Goal: Contribute content

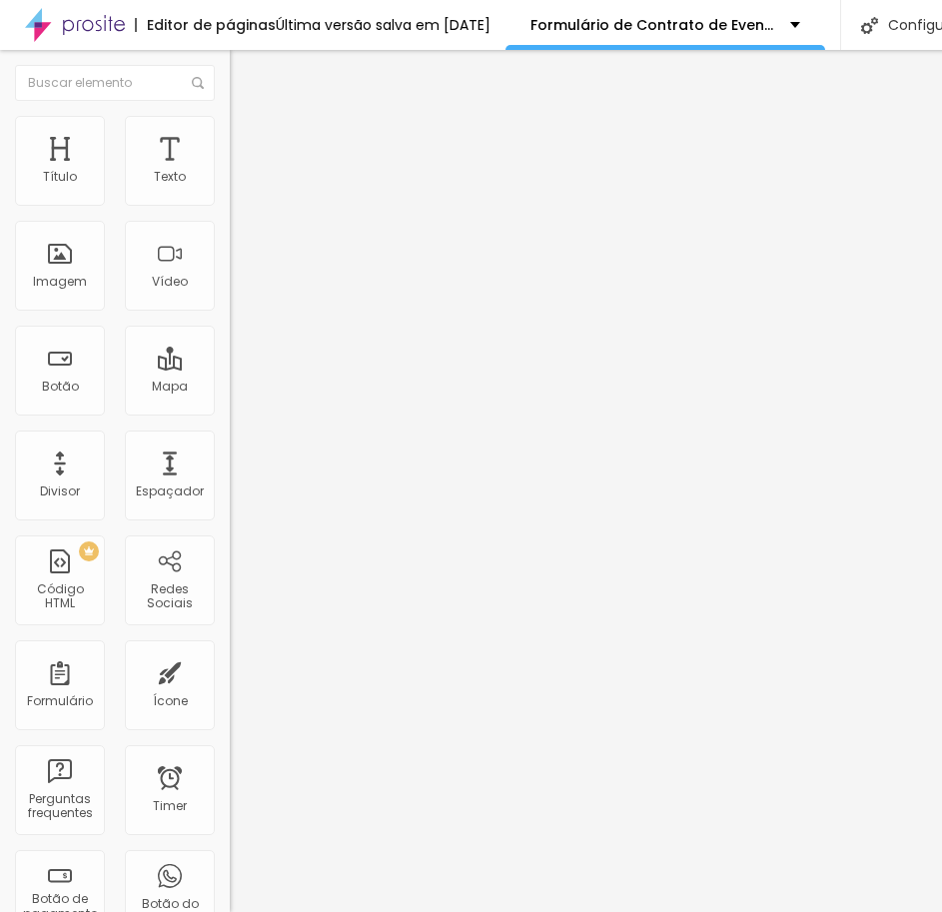
click at [230, 202] on img at bounding box center [236, 208] width 12 height 12
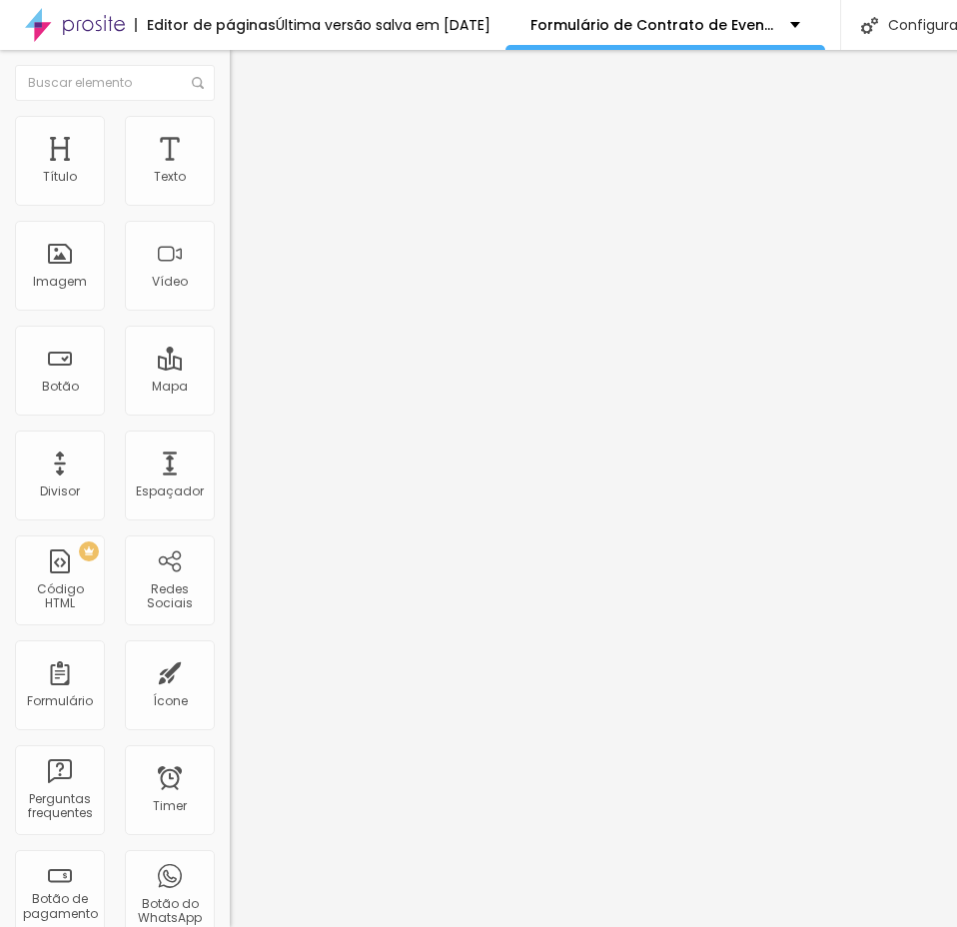
scroll to position [999, 0]
drag, startPoint x: 286, startPoint y: 455, endPoint x: 297, endPoint y: 458, distance: 11.4
type input "1 hora (R$275)"
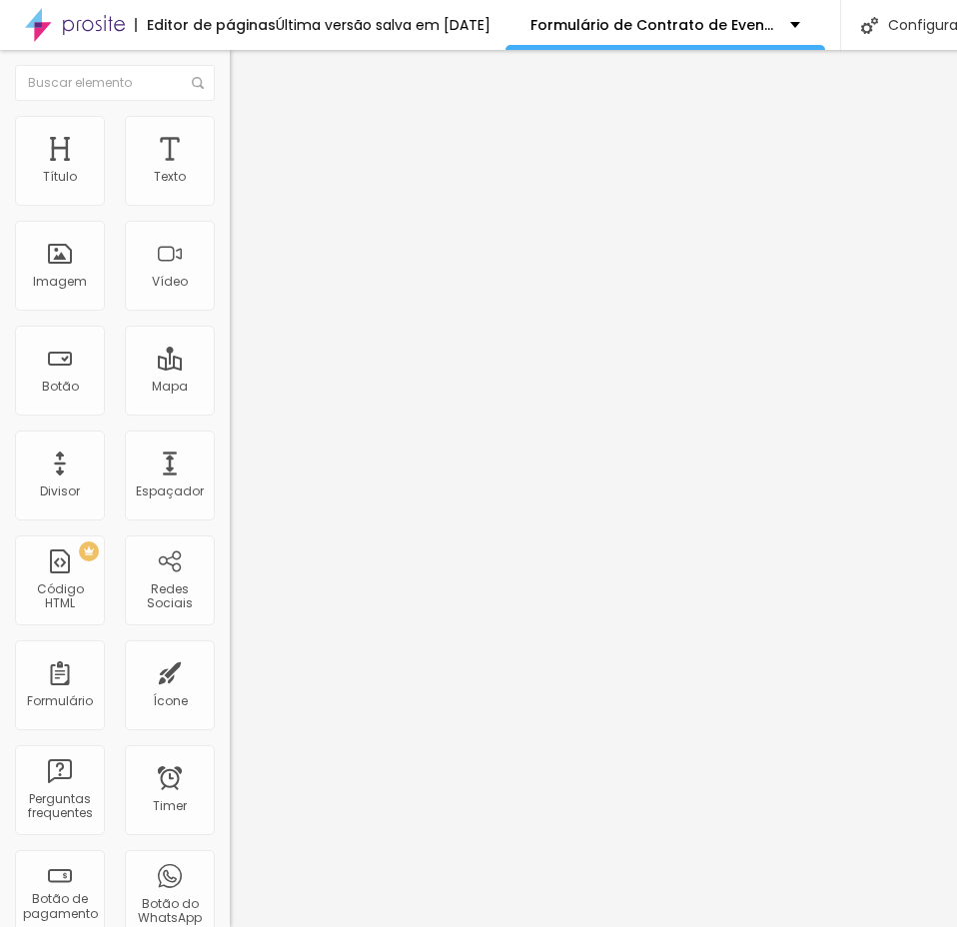
type input "2 horas (R$499)"
drag, startPoint x: 291, startPoint y: 548, endPoint x: 306, endPoint y: 550, distance: 15.1
type input "3 horas (R$679)"
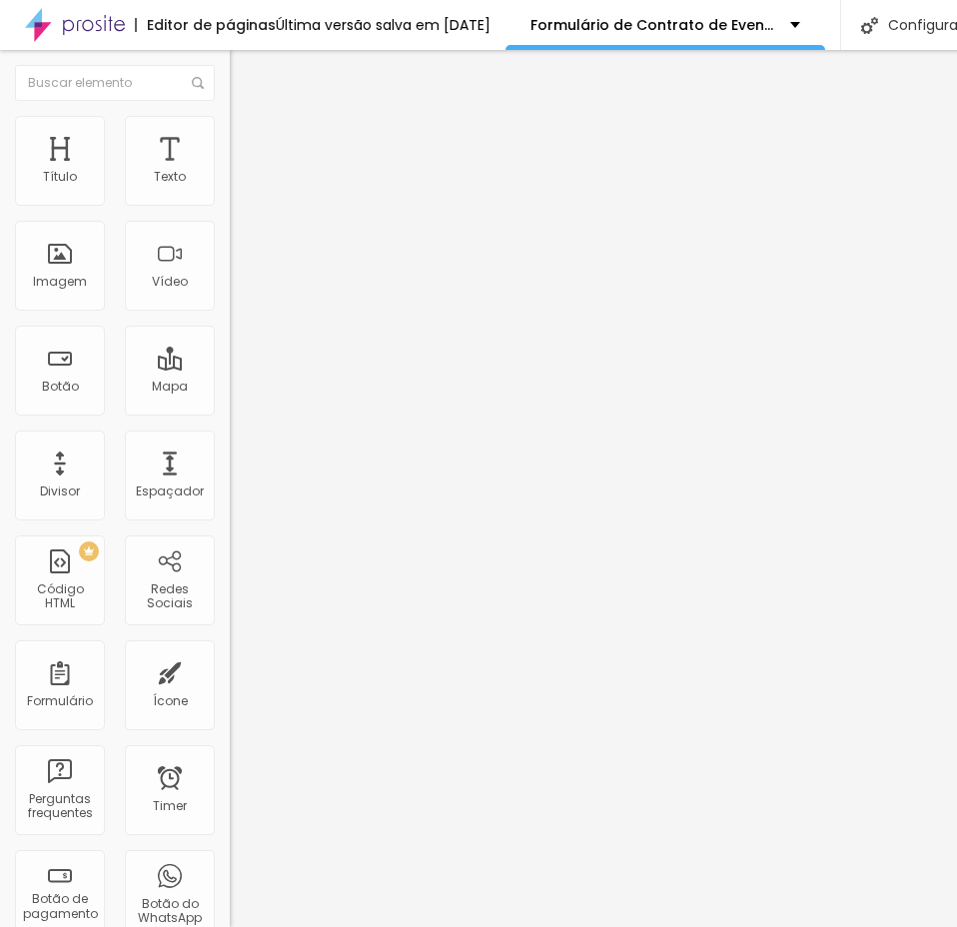
drag, startPoint x: 292, startPoint y: 594, endPoint x: 311, endPoint y: 594, distance: 19.0
type input "4 horas (R$799)"
drag, startPoint x: 290, startPoint y: 636, endPoint x: 313, endPoint y: 641, distance: 23.5
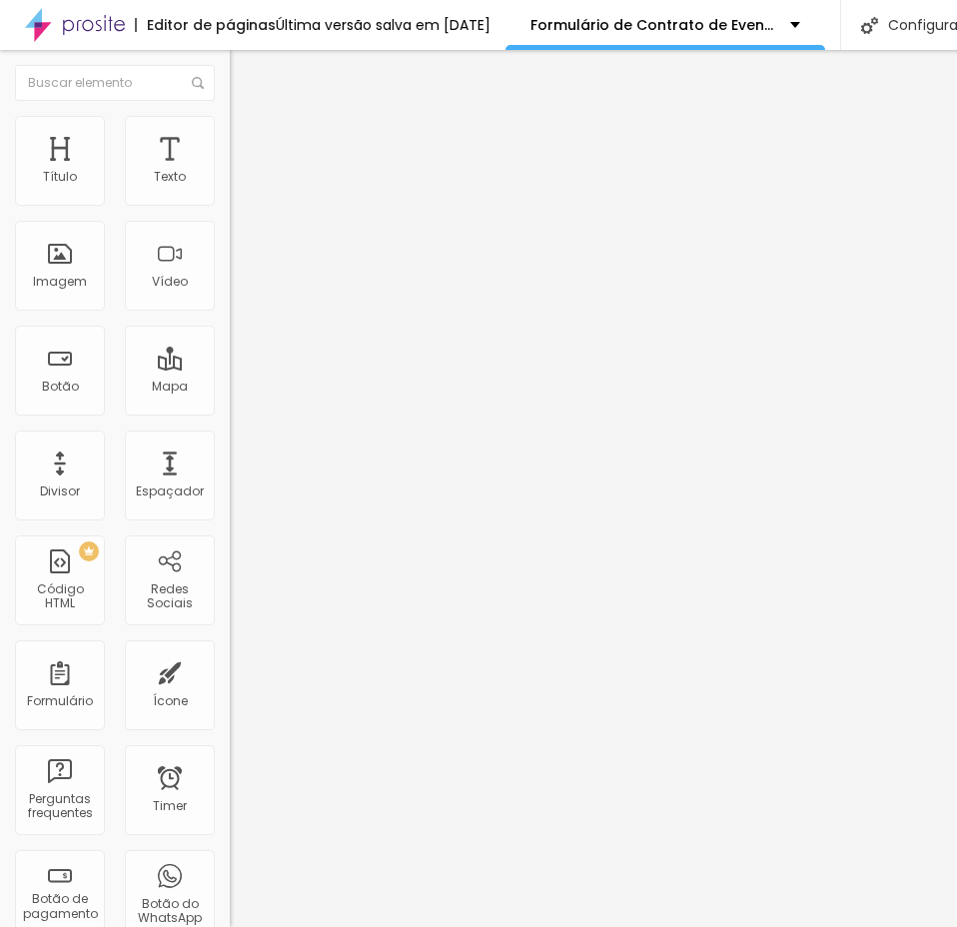
type input "5 horas (R$939)"
drag, startPoint x: 294, startPoint y: 684, endPoint x: 316, endPoint y: 686, distance: 22.1
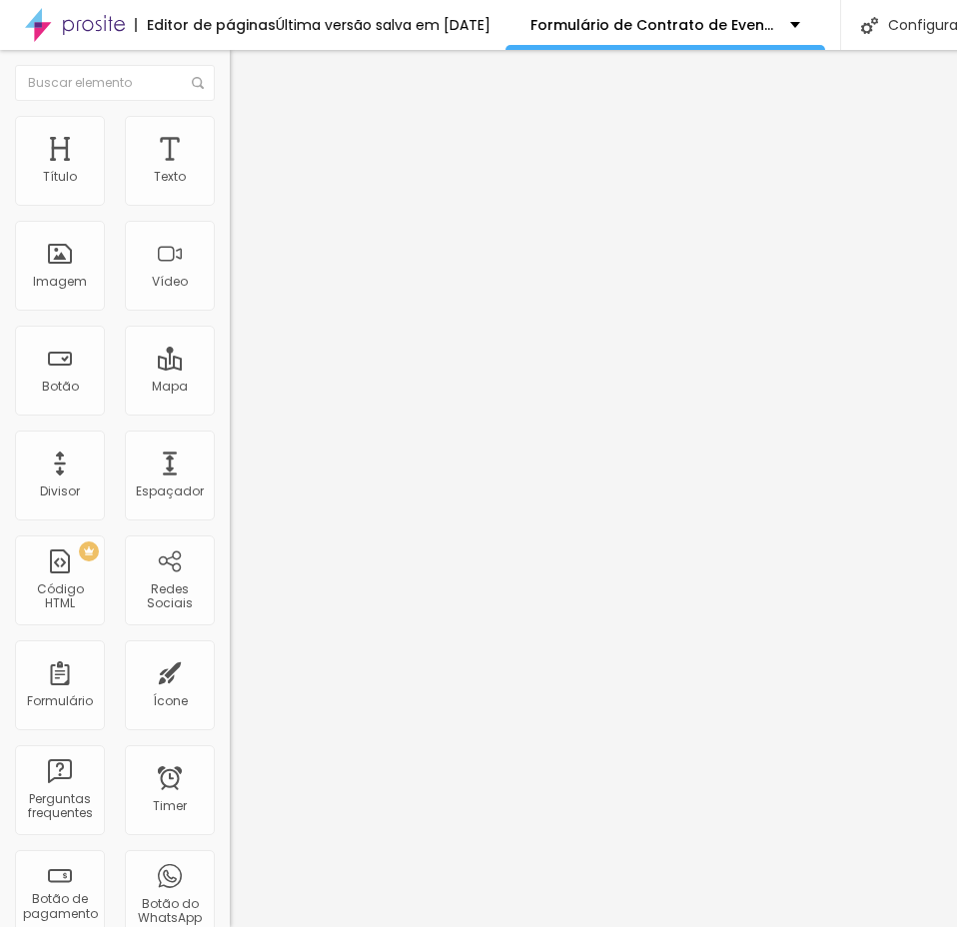
type input "6 horas (R$1.129)"
drag, startPoint x: 325, startPoint y: 528, endPoint x: 348, endPoint y: 530, distance: 23.1
type input "Pacote Basic (R$799)"
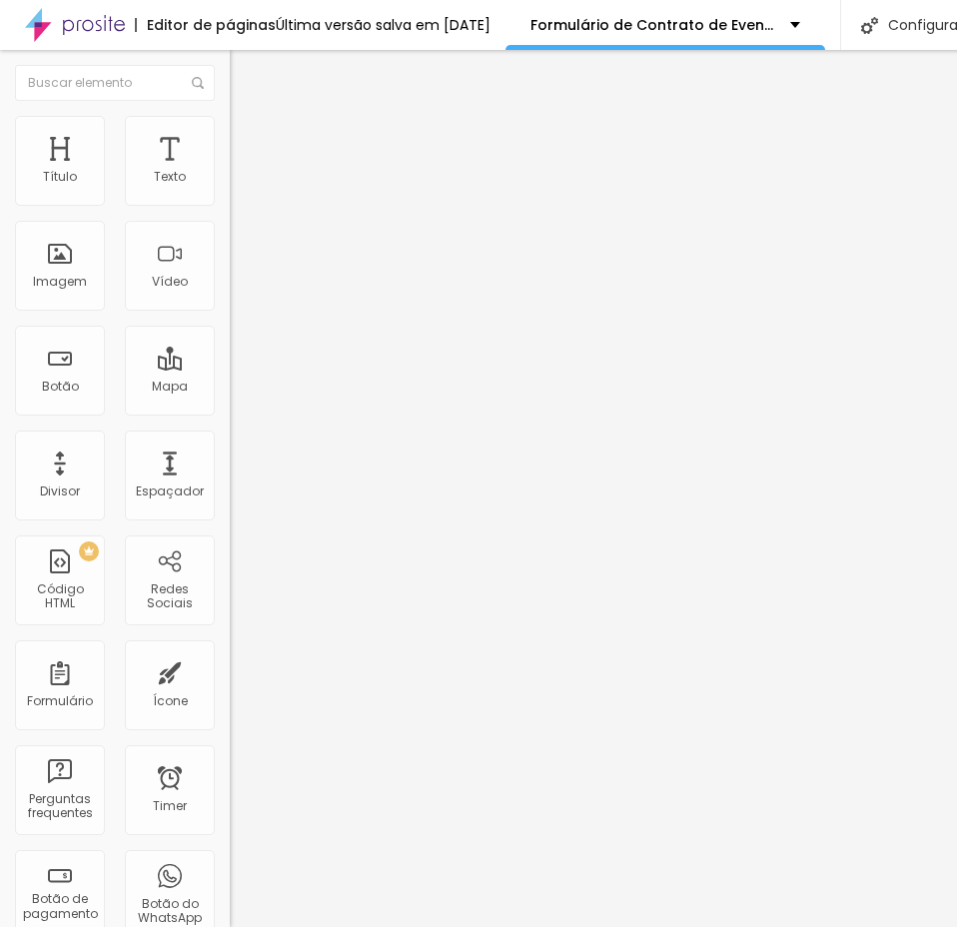
type input "Pacote Standard (R$999)"
drag, startPoint x: 317, startPoint y: 616, endPoint x: 329, endPoint y: 617, distance: 12.0
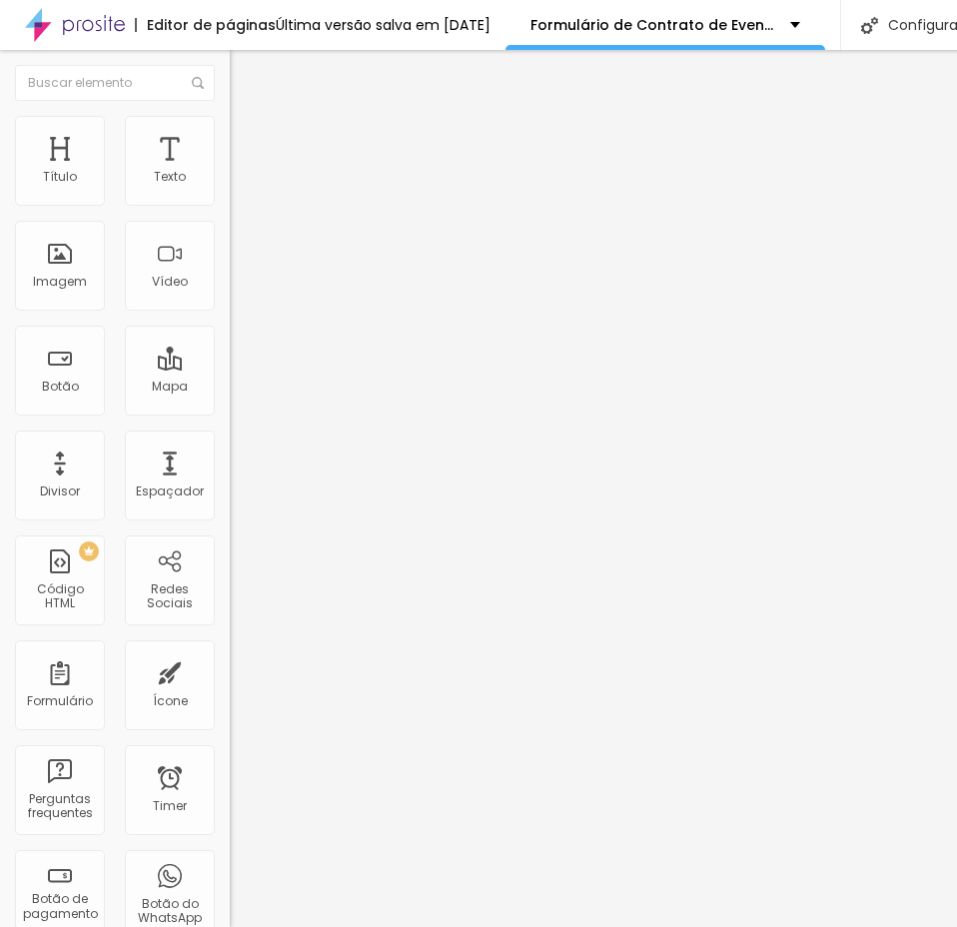
type input "Pacote Plus (R$1.259)"
drag, startPoint x: 326, startPoint y: 562, endPoint x: 352, endPoint y: 563, distance: 26.0
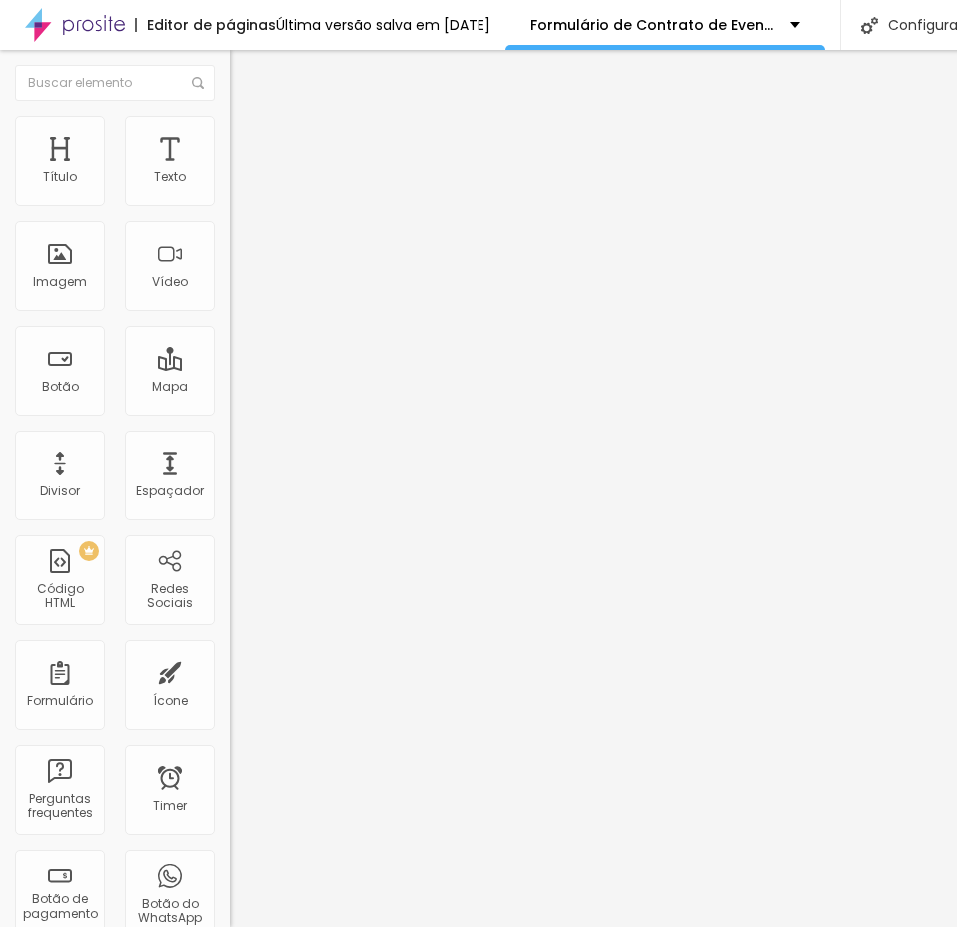
type input "Pacote Prime (R$2.139)"
type input "A Vista na assinatura do contrato (15% de desconto sobre o valor final)"
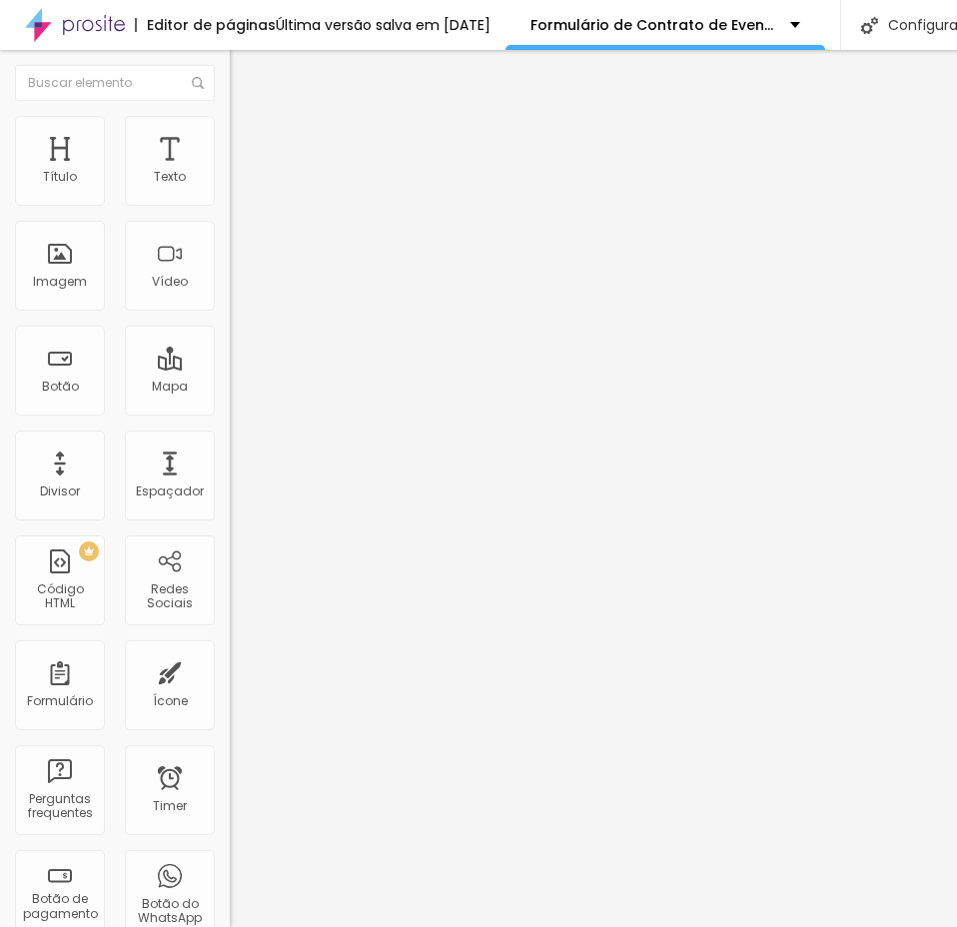
drag, startPoint x: 476, startPoint y: 557, endPoint x: 315, endPoint y: 561, distance: 160.9
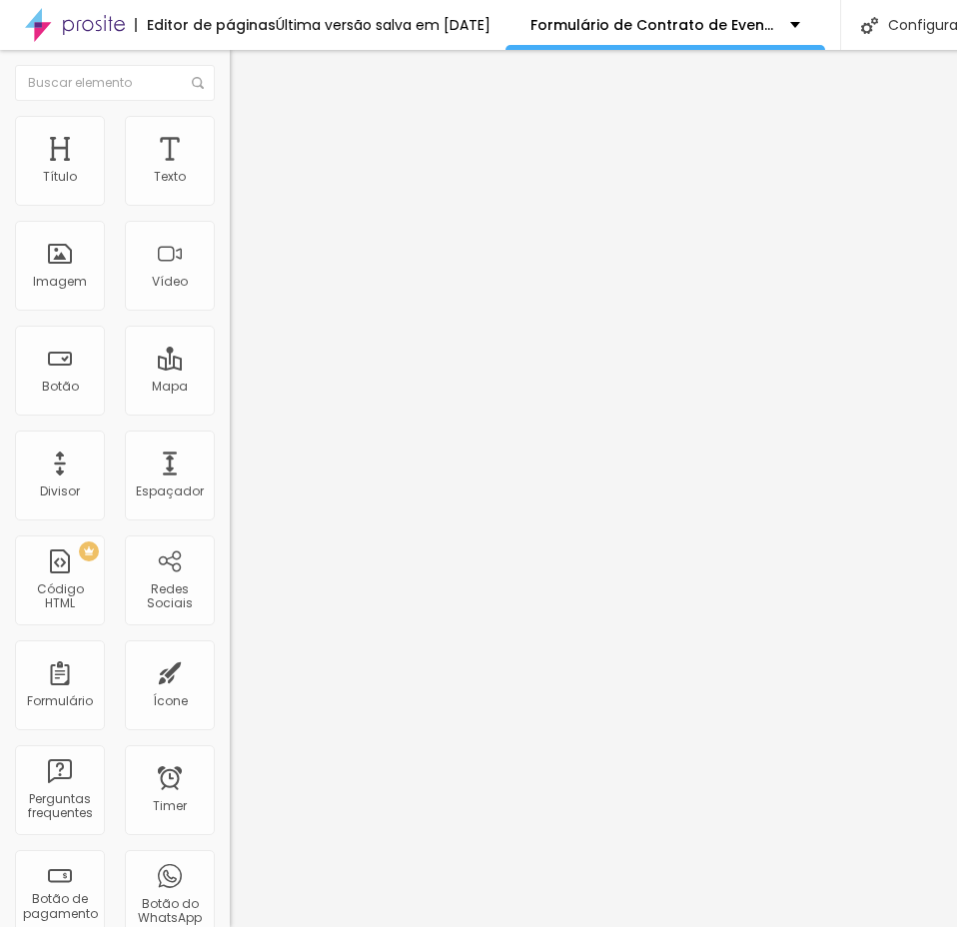
type input "Cartão de Crédito (em até 12x SEM JUROS no cartão de crédito)"
drag, startPoint x: 410, startPoint y: 600, endPoint x: 590, endPoint y: 598, distance: 180.8
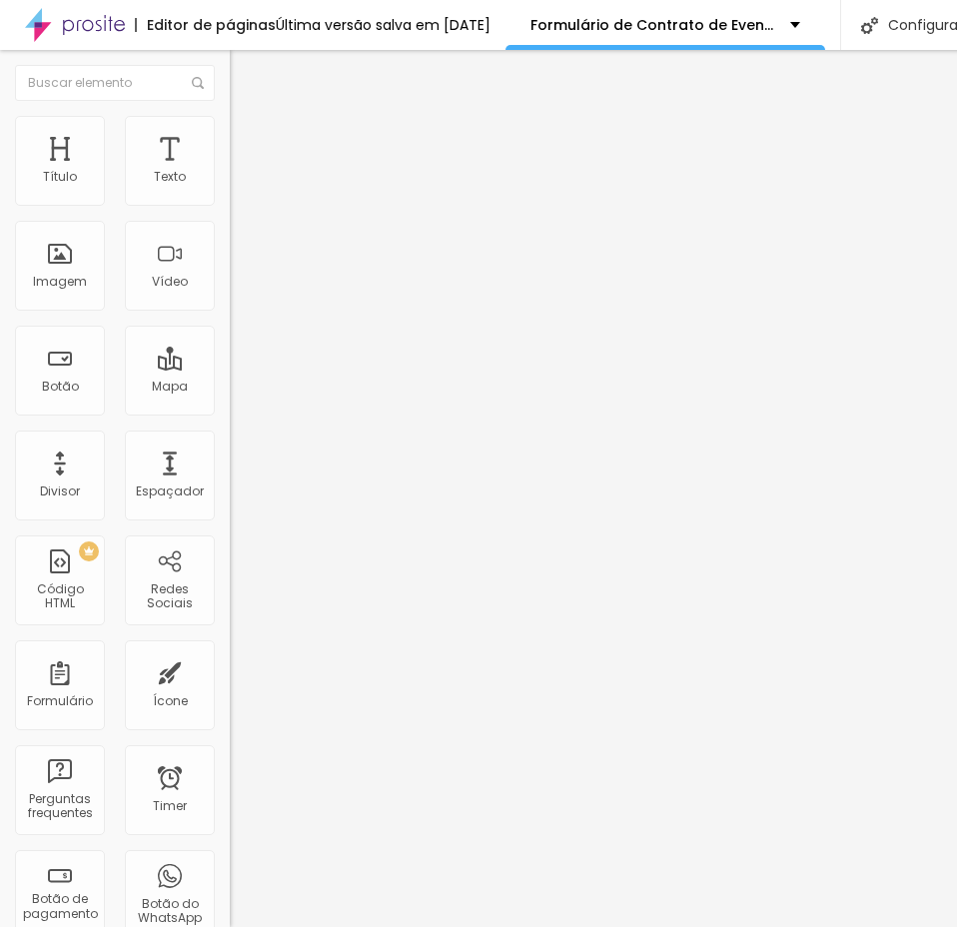
drag, startPoint x: 411, startPoint y: 600, endPoint x: 326, endPoint y: 611, distance: 85.6
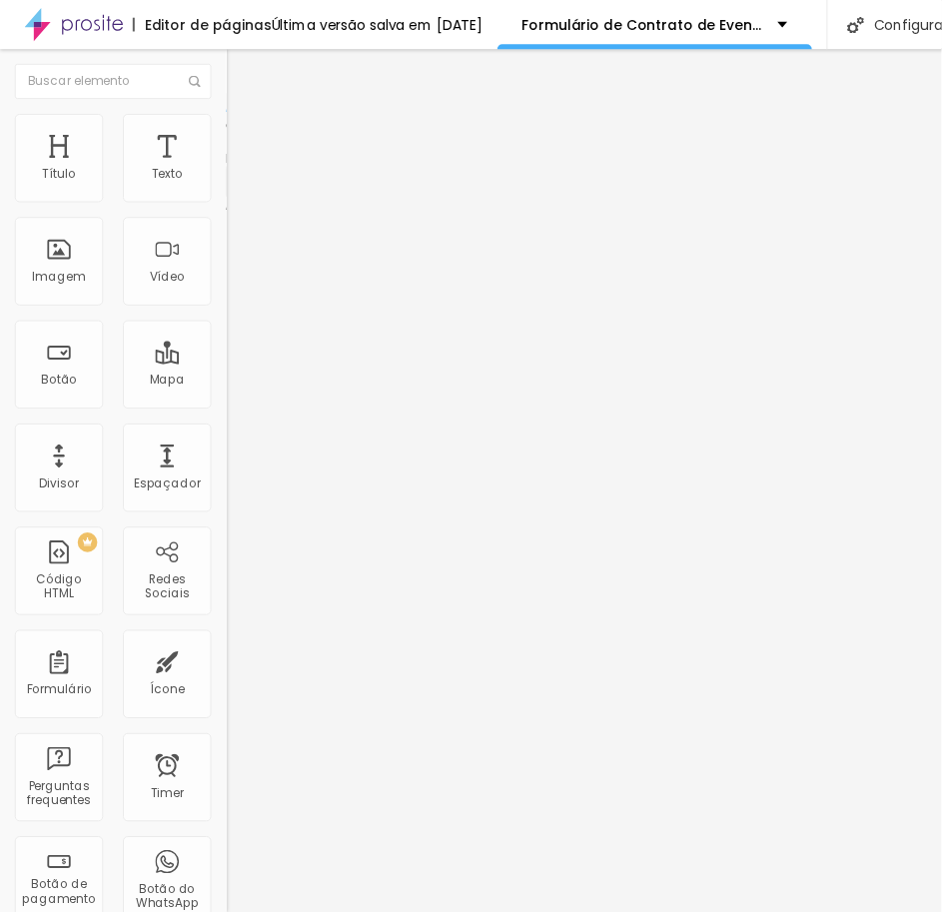
scroll to position [0, 0]
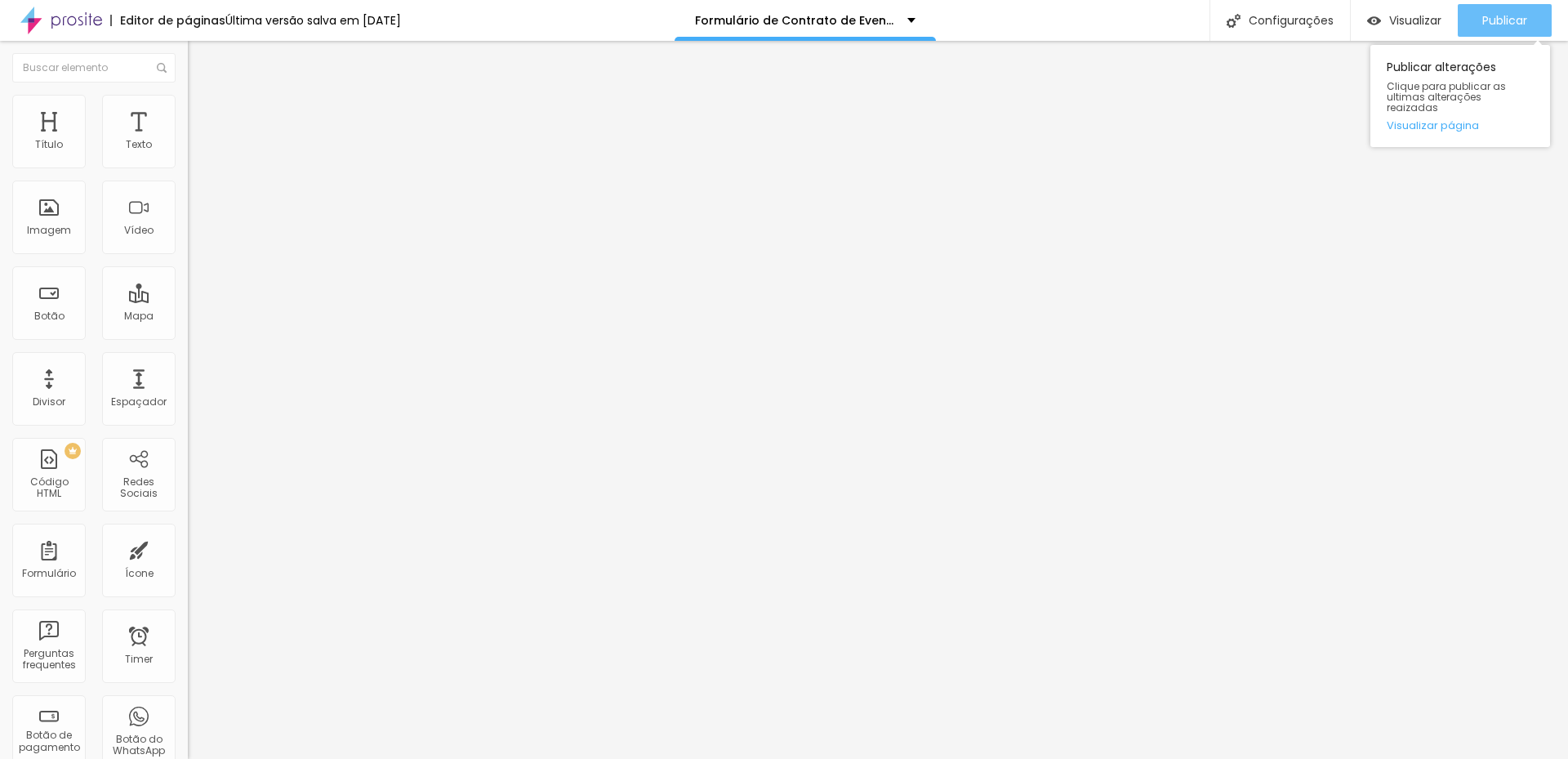
click at [1487, 18] on span "Publicar" at bounding box center [1504, 20] width 45 height 13
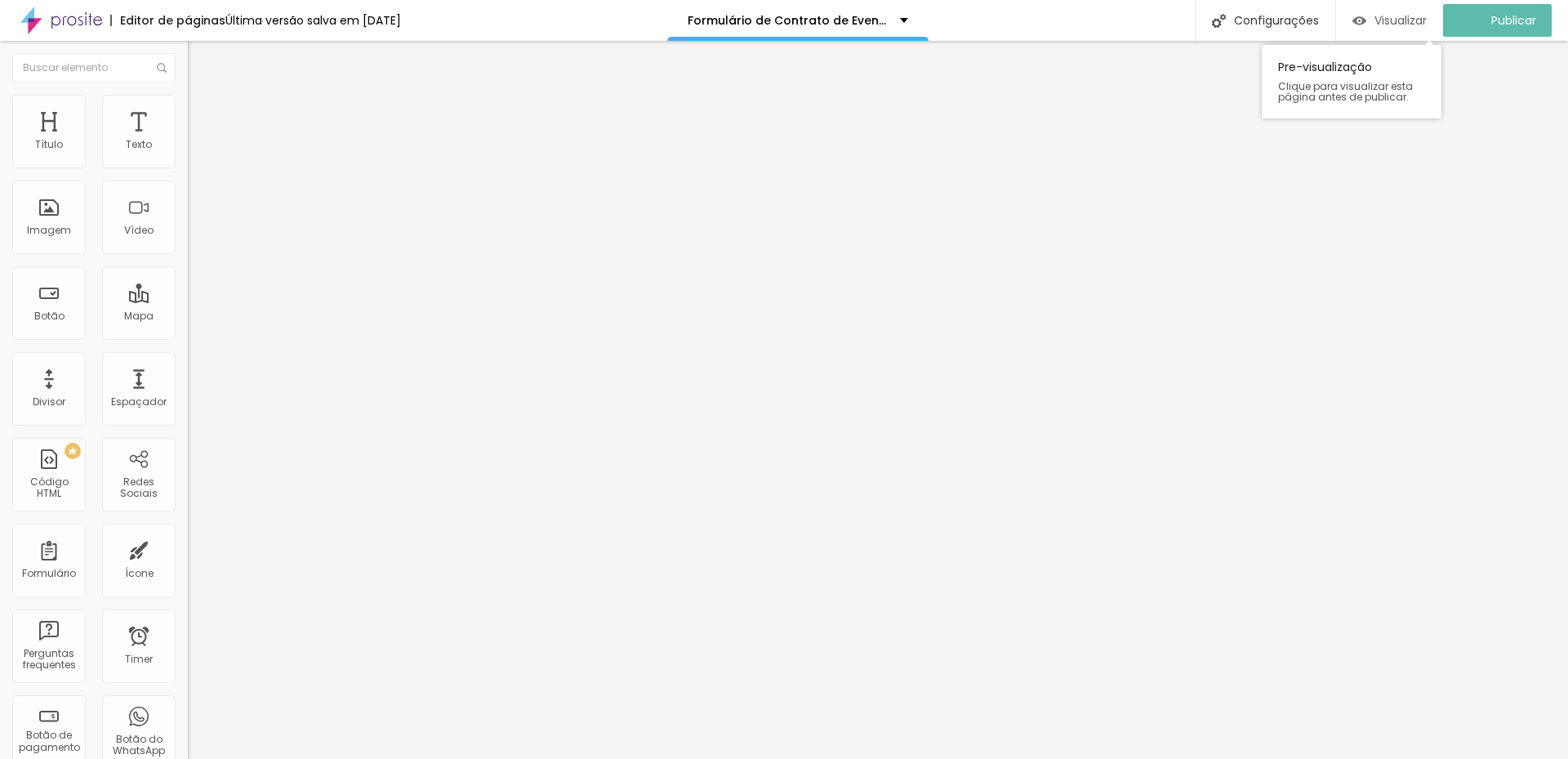
click at [1366, 15] on img "button" at bounding box center [1359, 20] width 14 height 14
click at [203, 110] on span "Estilo" at bounding box center [215, 106] width 25 height 14
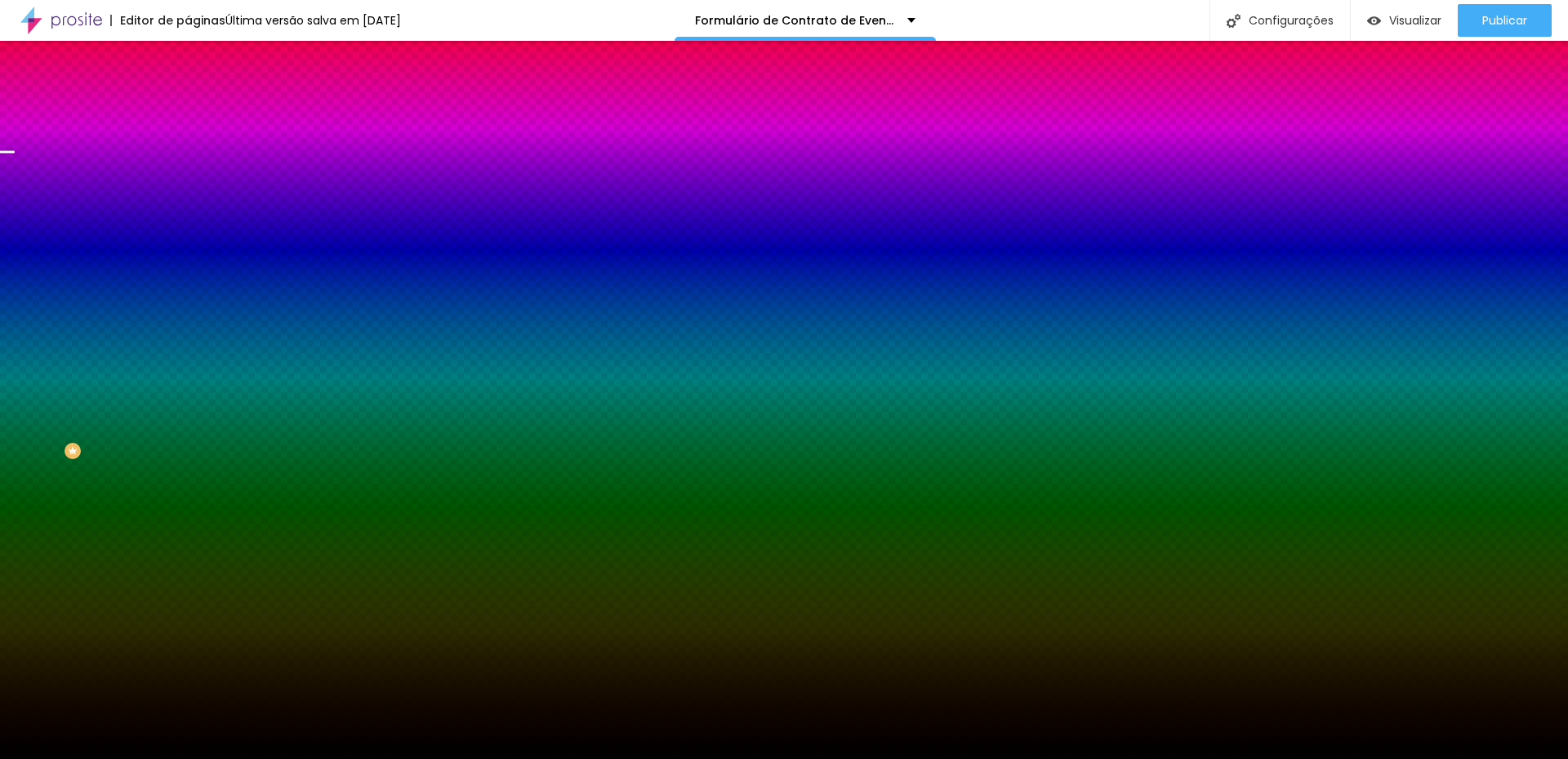
click at [188, 150] on span "Trocar imagem" at bounding box center [232, 143] width 89 height 14
click at [188, 170] on span "Parallax" at bounding box center [208, 163] width 40 height 14
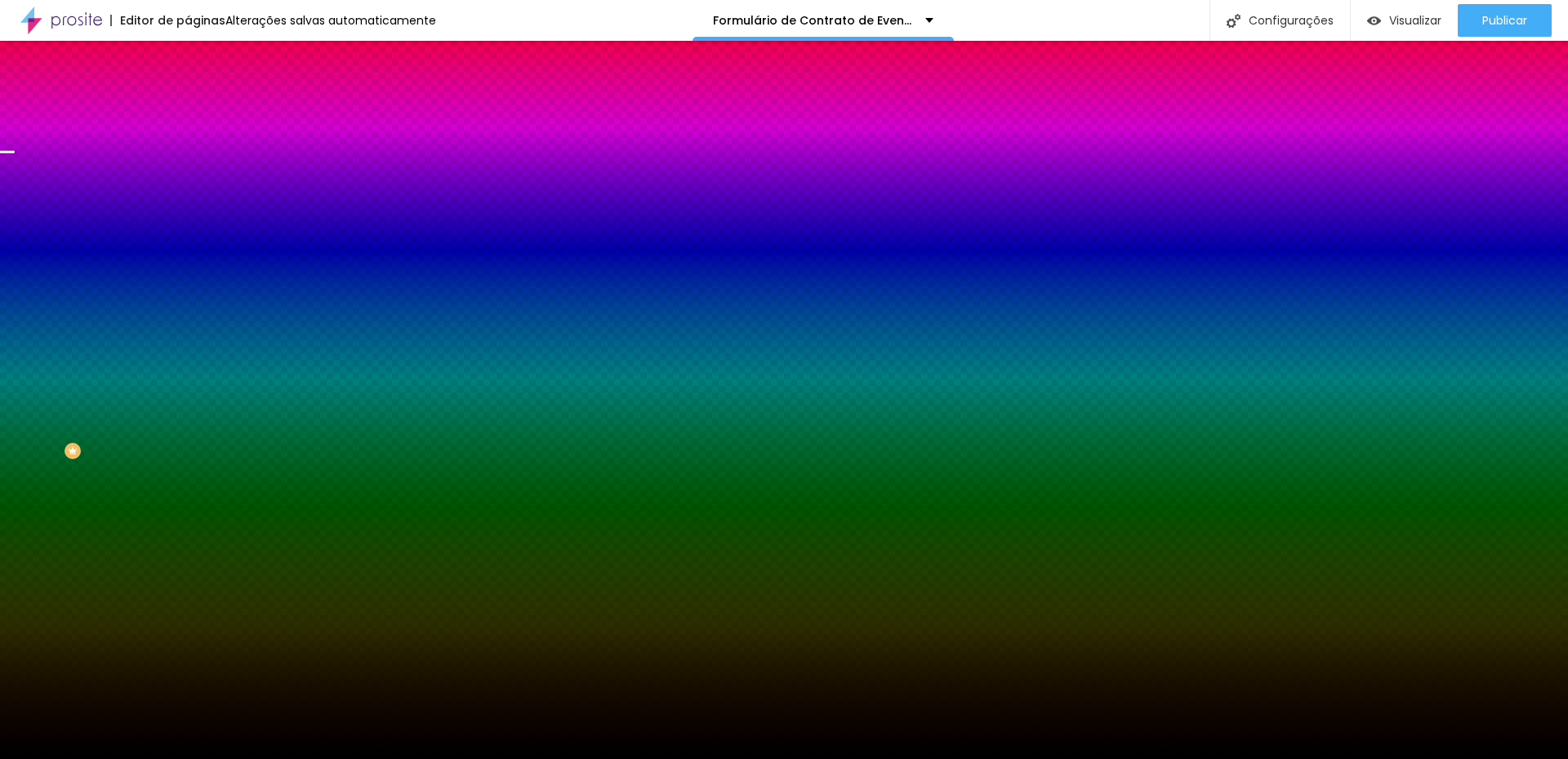
click at [188, 180] on span "Nenhum" at bounding box center [209, 173] width 43 height 14
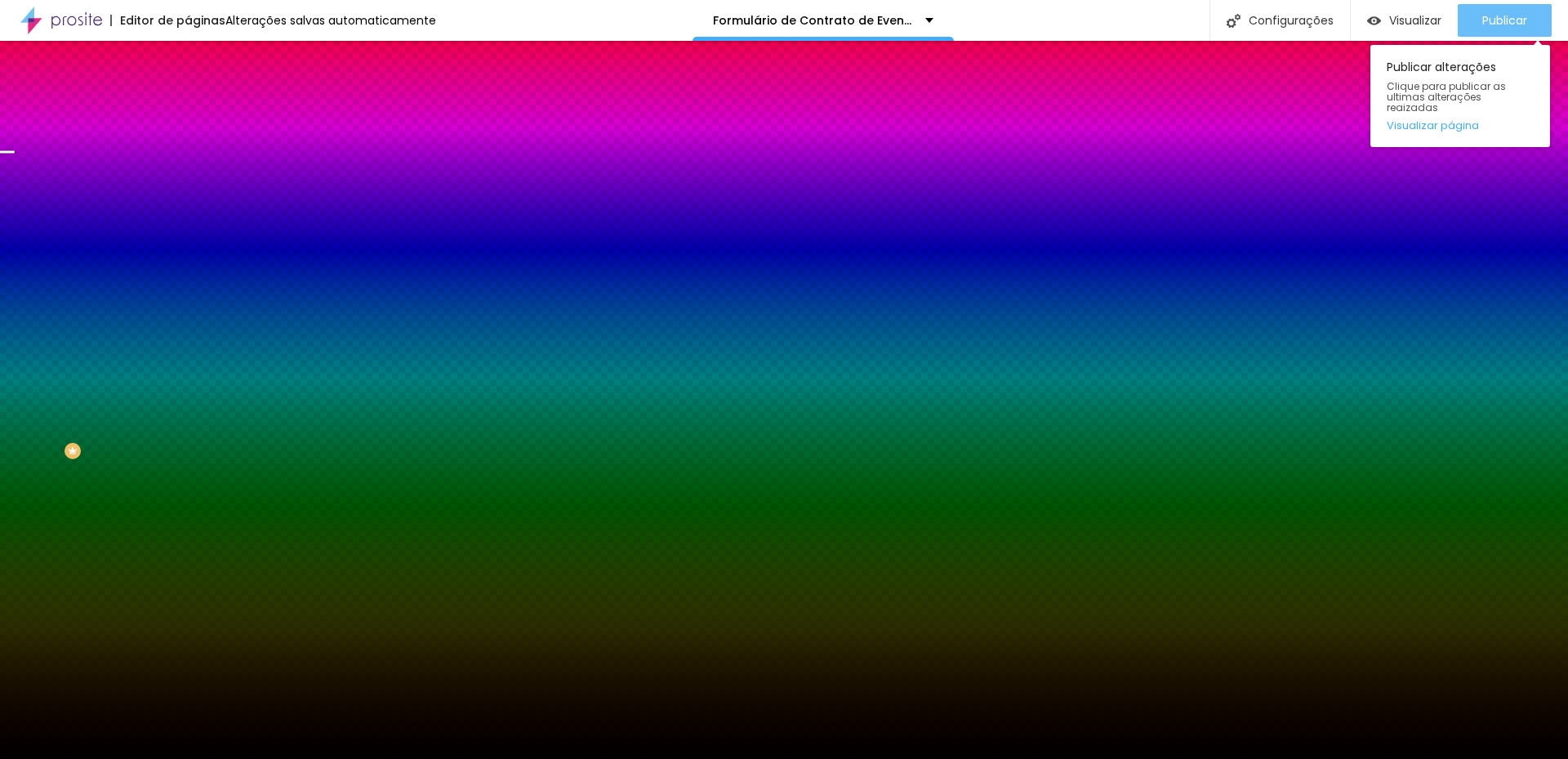
click at [1529, 20] on button "Publicar" at bounding box center [1504, 20] width 94 height 33
